Goal: Information Seeking & Learning: Find specific fact

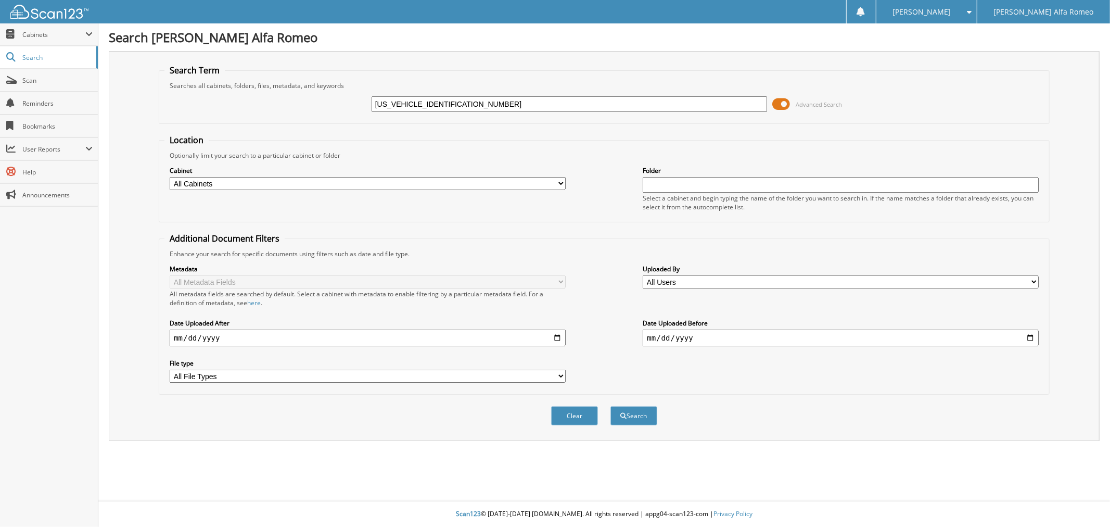
type input "[US_VEHICLE_IDENTIFICATION_NUMBER]"
click at [611, 406] on button "Search" at bounding box center [634, 415] width 47 height 19
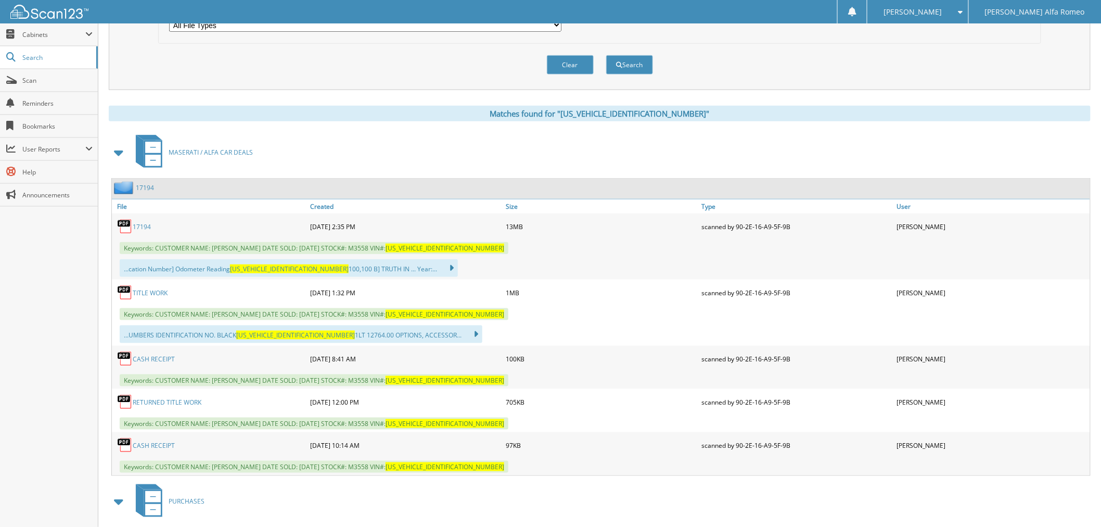
scroll to position [450, 0]
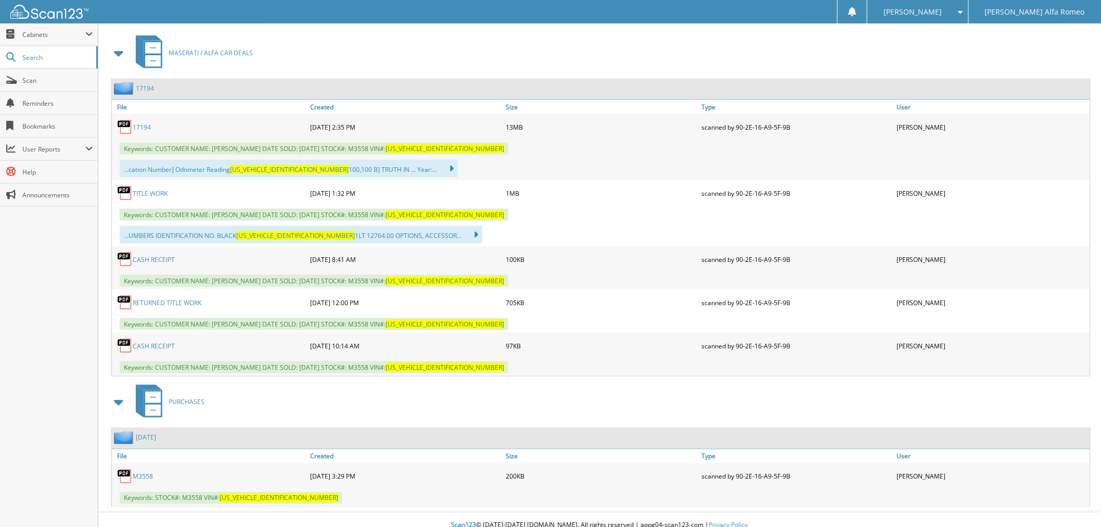
click at [150, 123] on link "17194" at bounding box center [142, 127] width 18 height 9
click at [148, 466] on div "M3558" at bounding box center [210, 476] width 196 height 21
click at [143, 472] on link "M3558" at bounding box center [143, 476] width 20 height 9
